Goal: Task Accomplishment & Management: Complete application form

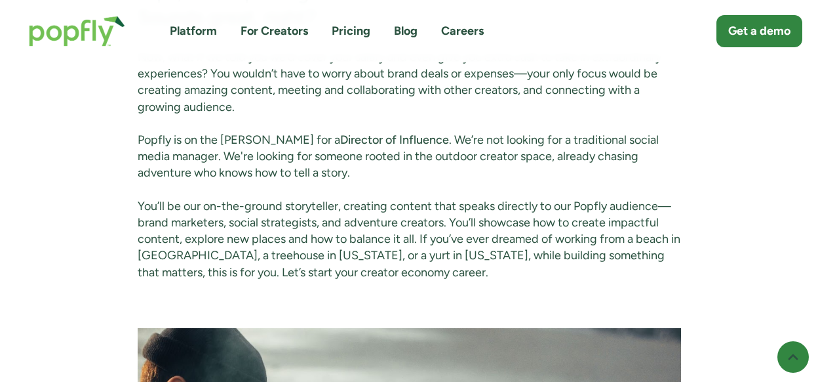
scroll to position [1916, 0]
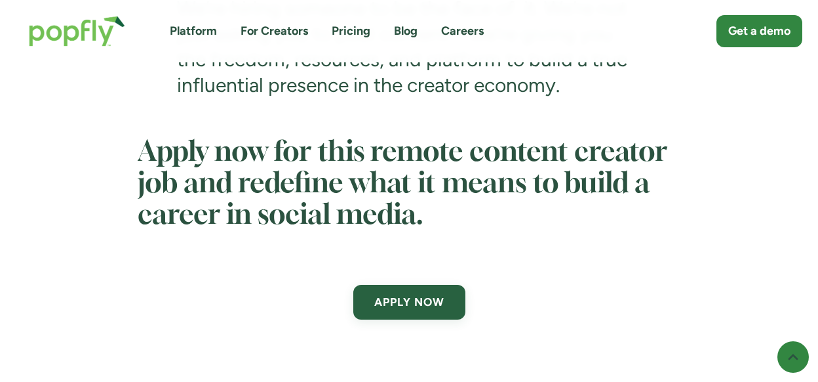
scroll to position [4456, 0]
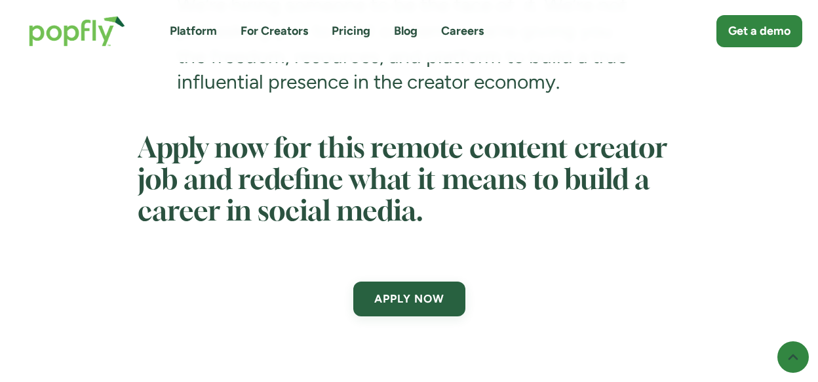
click at [424, 290] on div "APPLY NOW" at bounding box center [410, 299] width 544 height 74
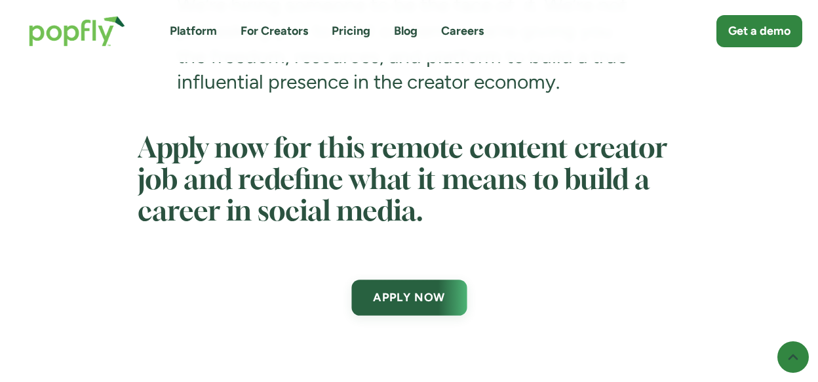
click at [412, 305] on link "APPLY NOW" at bounding box center [408, 297] width 115 height 36
